Goal: Communication & Community: Participate in discussion

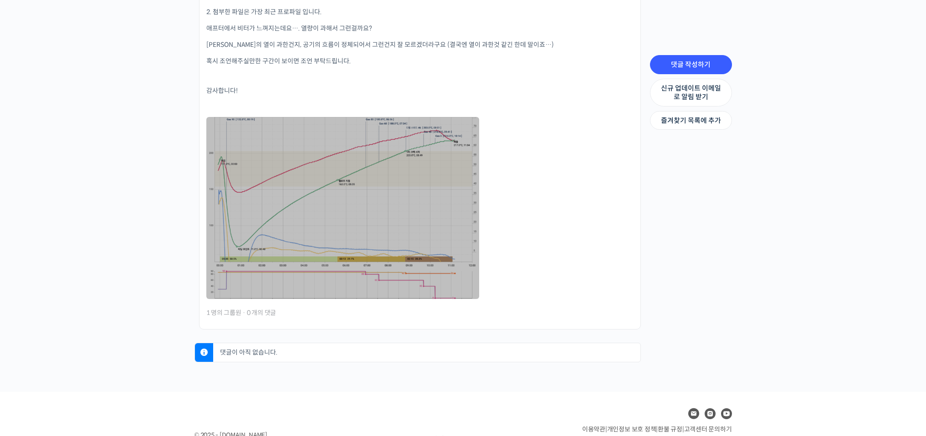
scroll to position [429, 0]
click at [410, 233] on link at bounding box center [342, 206] width 273 height 182
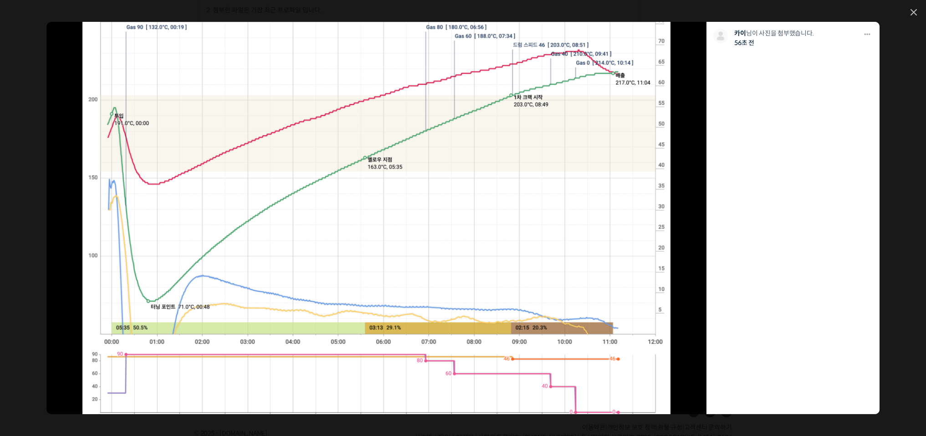
click at [389, 227] on img at bounding box center [375, 218] width 587 height 392
click at [913, 10] on icon at bounding box center [913, 12] width 6 height 6
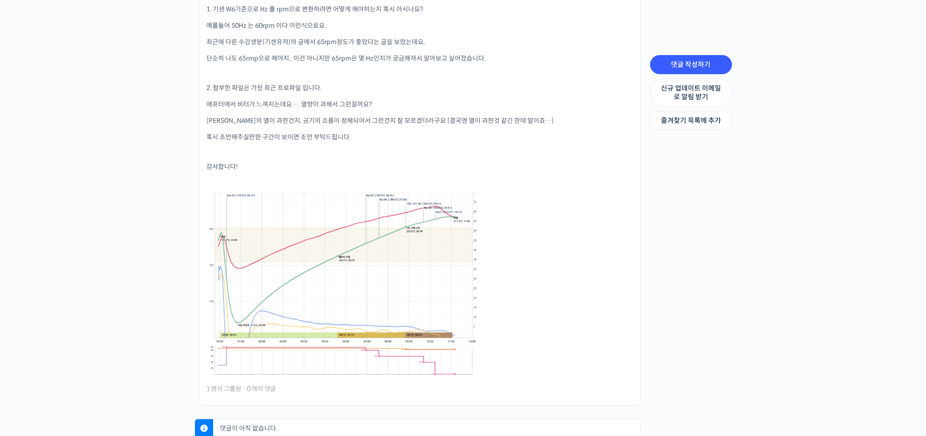
scroll to position [346, 0]
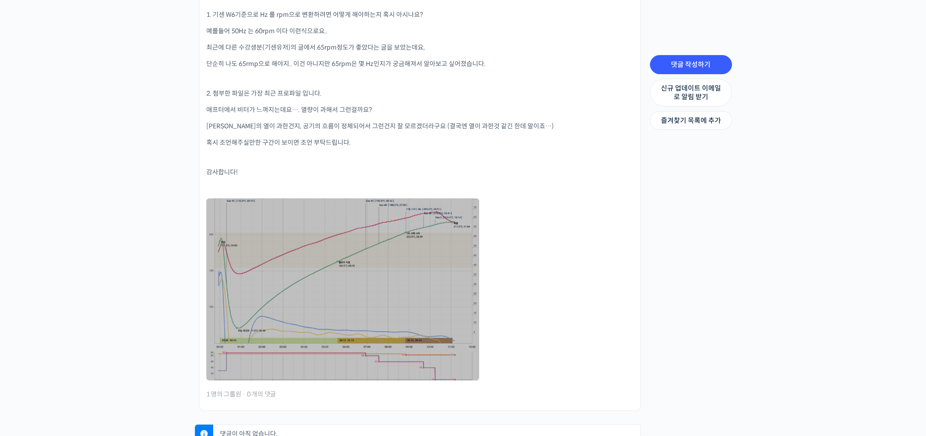
click at [262, 205] on link at bounding box center [342, 290] width 273 height 182
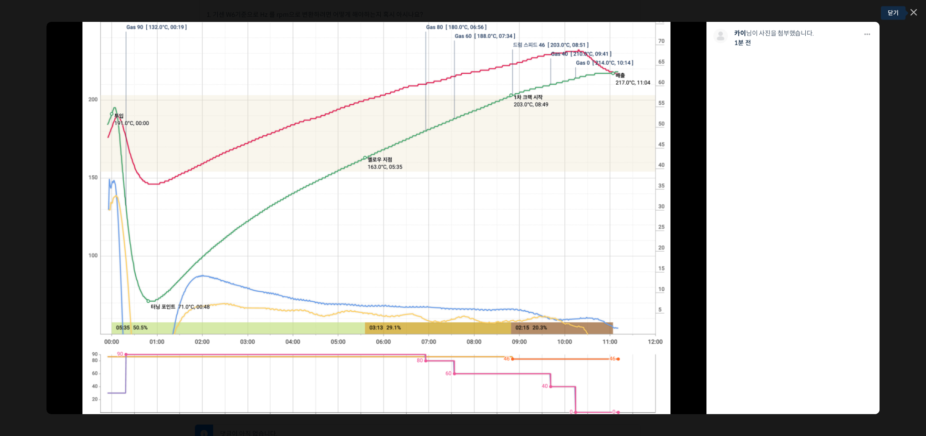
click at [916, 10] on icon at bounding box center [913, 12] width 6 height 6
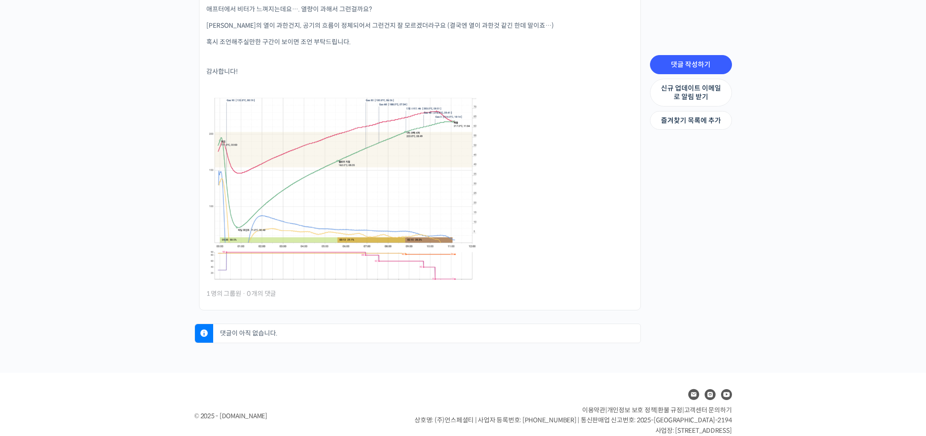
scroll to position [465, 0]
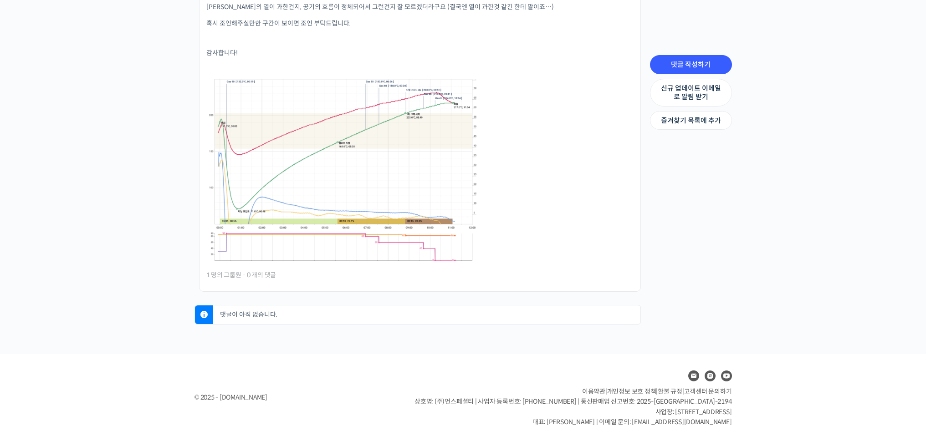
click at [243, 314] on p "댓글이 아직 없습니다." at bounding box center [429, 315] width 423 height 19
click at [246, 310] on p "댓글이 아직 없습니다." at bounding box center [429, 315] width 423 height 19
click at [199, 270] on li "Strength Level, 생두별 특징을 살리는 아이덴티티 커피랩 윤원균 대표의 로스팅 클래스 질문드립니다~ 작성자: 카이 | 작성일시: 2…" at bounding box center [420, 28] width 442 height 525
click at [217, 272] on span "1 명의 그룹원" at bounding box center [223, 275] width 35 height 6
click at [277, 270] on div "카이 님이 댓글 남김 53 초 전 1 명의 그룹원 · 0 개의 댓글" at bounding box center [419, 275] width 427 height 10
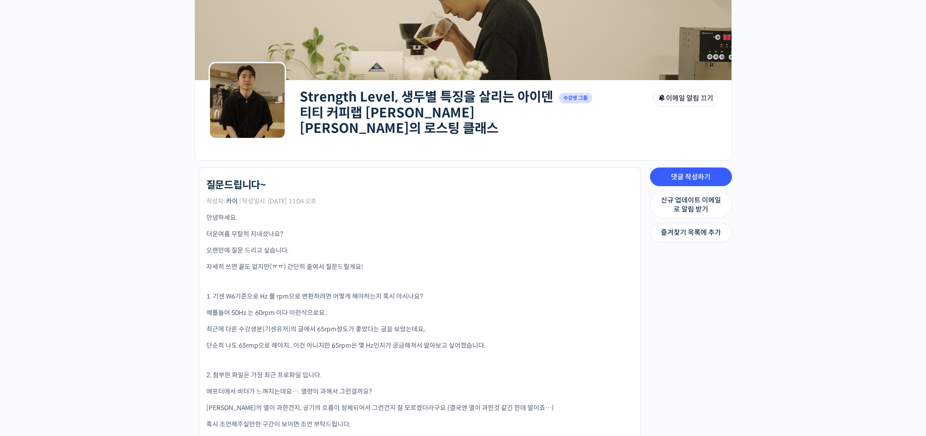
scroll to position [92, 0]
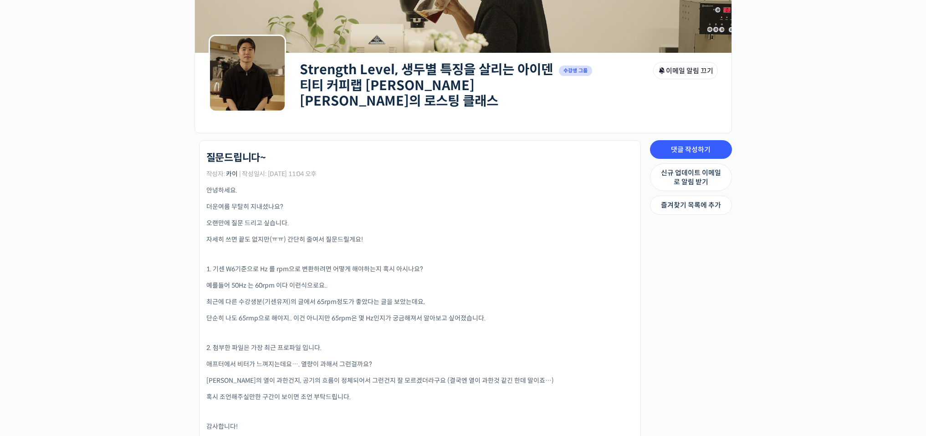
click at [419, 83] on link "Strength Level, 생두별 특징을 살리는 아이덴티티 커피랩 [PERSON_NAME] [PERSON_NAME]의 로스팅 클래스" at bounding box center [426, 85] width 253 height 48
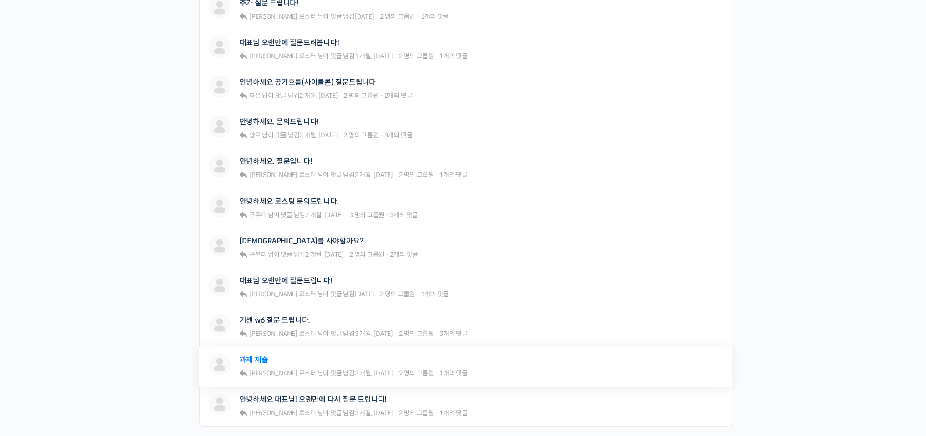
scroll to position [612, 0]
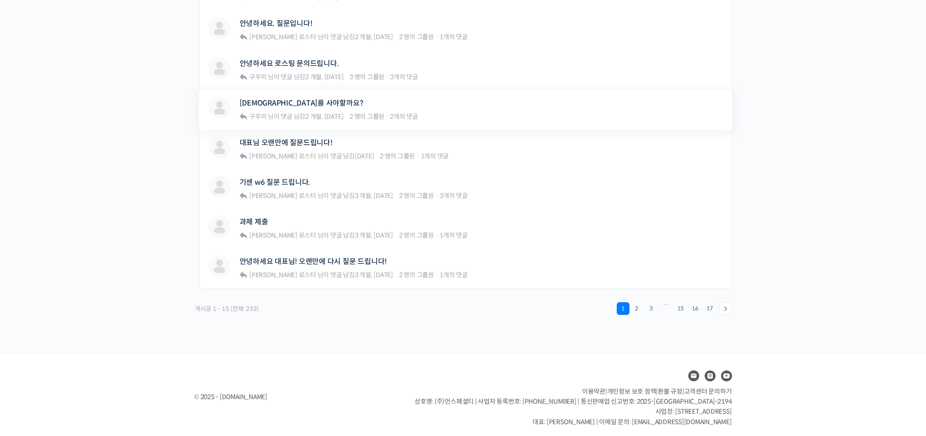
click at [346, 112] on div "구우미 님이 댓글 남김 2 개월, [DATE] 2 명의 그룹원 · 2개의 댓글" at bounding box center [333, 116] width 170 height 8
click at [300, 100] on link "[DEMOGRAPHIC_DATA]를 사야할까요?" at bounding box center [301, 103] width 124 height 9
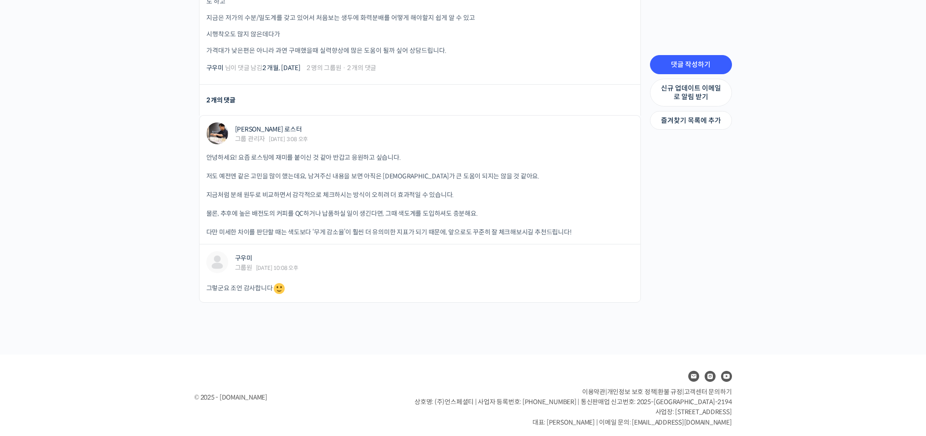
scroll to position [411, 0]
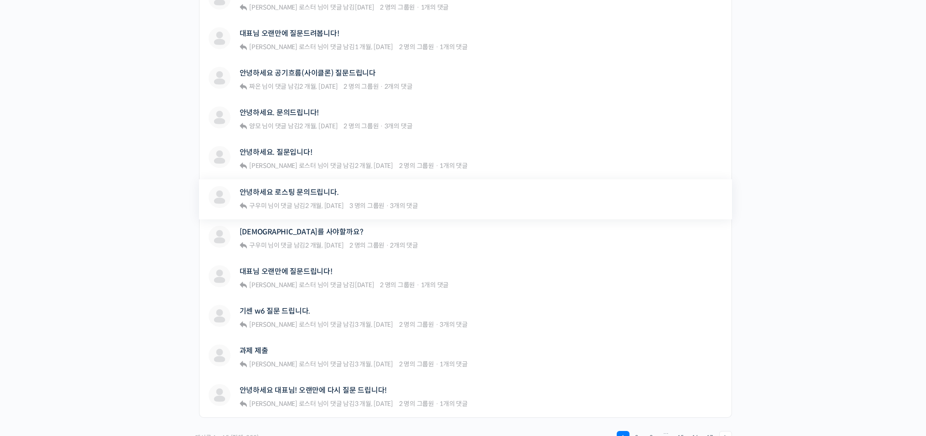
scroll to position [482, 0]
click at [325, 190] on link "안녕하세요 로스팅 문의드립니다." at bounding box center [288, 194] width 99 height 9
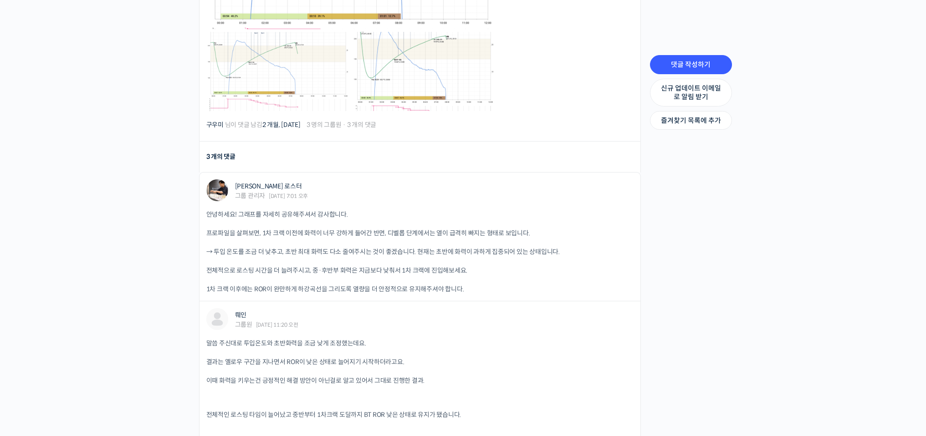
scroll to position [551, 0]
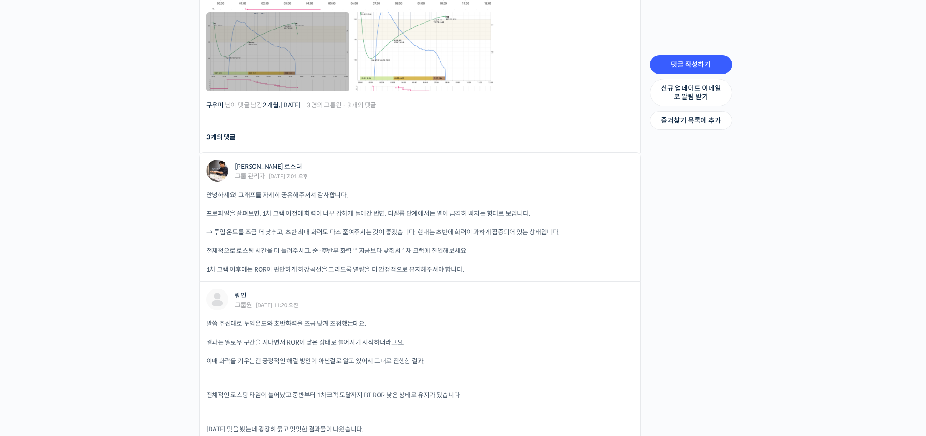
click at [279, 47] on link at bounding box center [277, 51] width 143 height 79
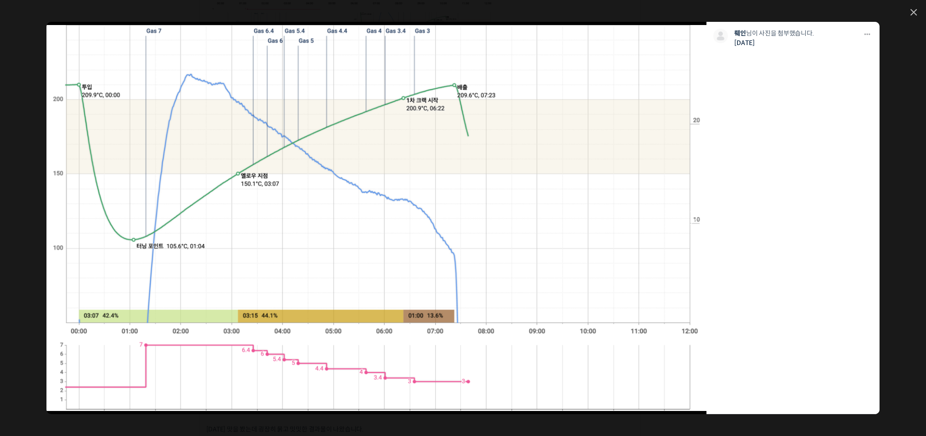
click at [270, 213] on link at bounding box center [442, 218] width 528 height 392
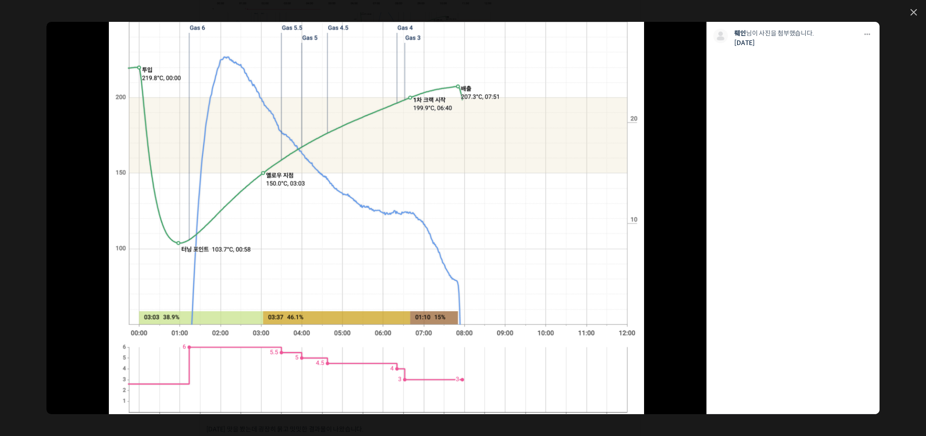
click at [920, 10] on div "모두 공개 모든 회원 나만 보기 [GEOGRAPHIC_DATA] 뤠인 님이 사진을 첨부했습니다. [DATE]" at bounding box center [463, 218] width 926 height 436
click at [913, 13] on icon at bounding box center [913, 12] width 6 height 6
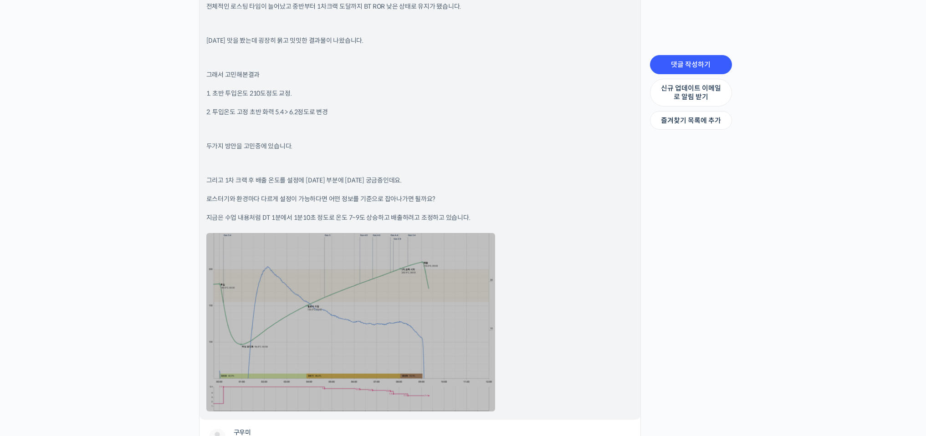
scroll to position [944, 0]
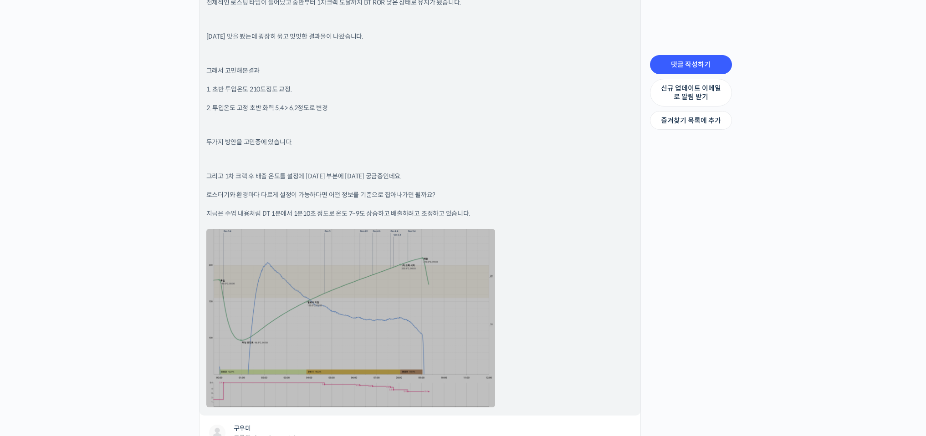
click at [413, 300] on link at bounding box center [350, 318] width 289 height 178
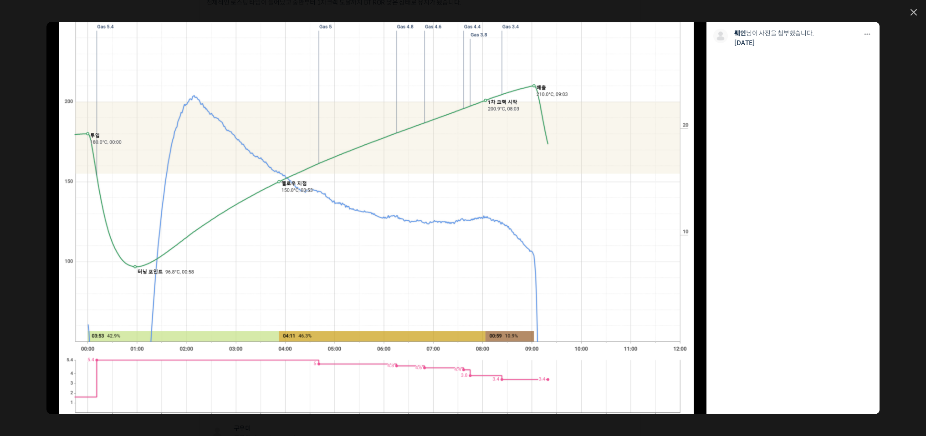
click at [919, 12] on div "모두 공개 모든 회원 나만 보기 [GEOGRAPHIC_DATA] 뤠인 님이 사진을 첨부했습니다. [DATE]" at bounding box center [463, 218] width 926 height 436
click at [914, 12] on icon at bounding box center [913, 12] width 5 height 5
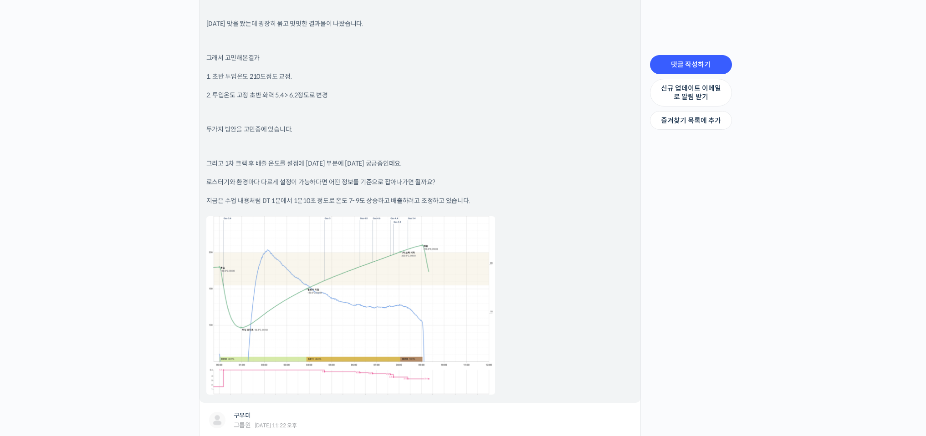
scroll to position [960, 0]
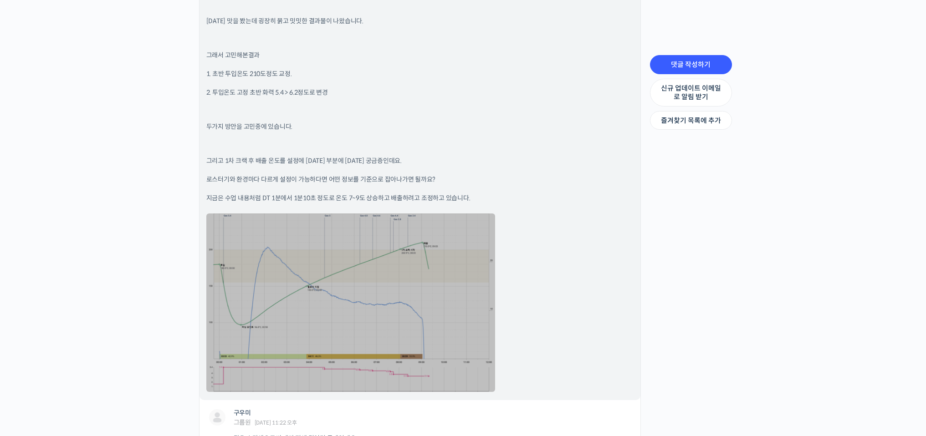
click at [398, 367] on link at bounding box center [350, 303] width 289 height 178
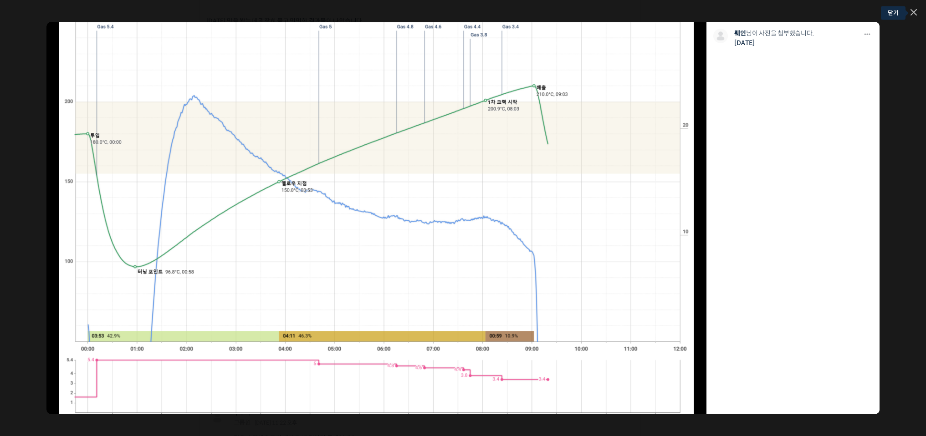
click at [913, 12] on icon at bounding box center [913, 12] width 5 height 5
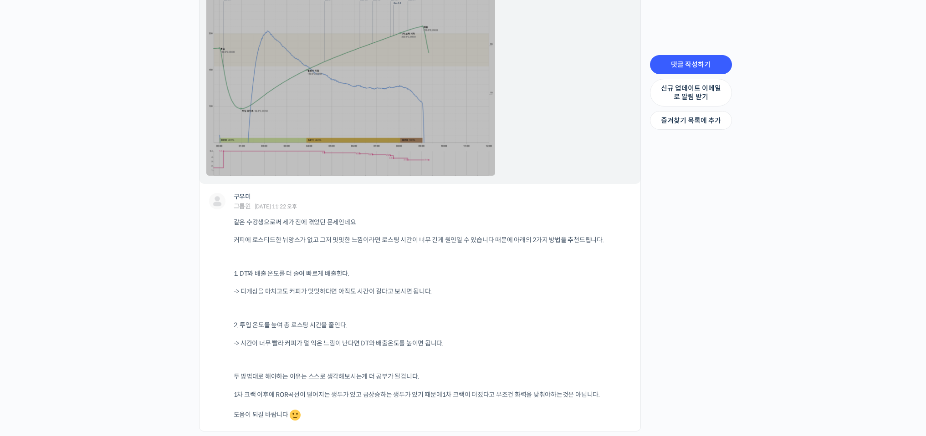
scroll to position [1175, 0]
click at [397, 124] on link at bounding box center [350, 87] width 289 height 178
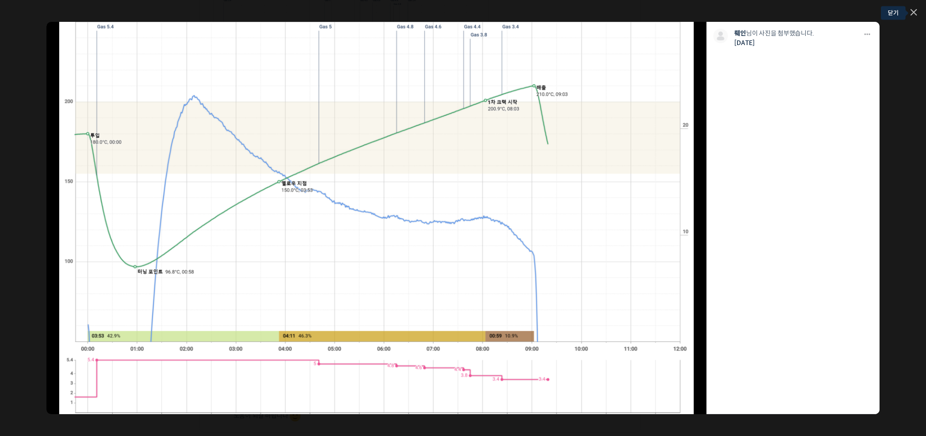
click at [914, 10] on icon at bounding box center [913, 12] width 6 height 6
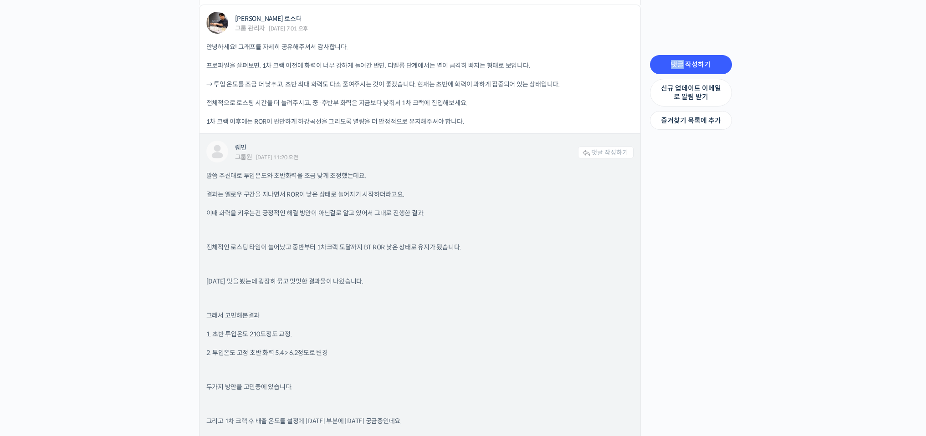
scroll to position [698, 0]
